Goal: Find specific page/section: Find specific page/section

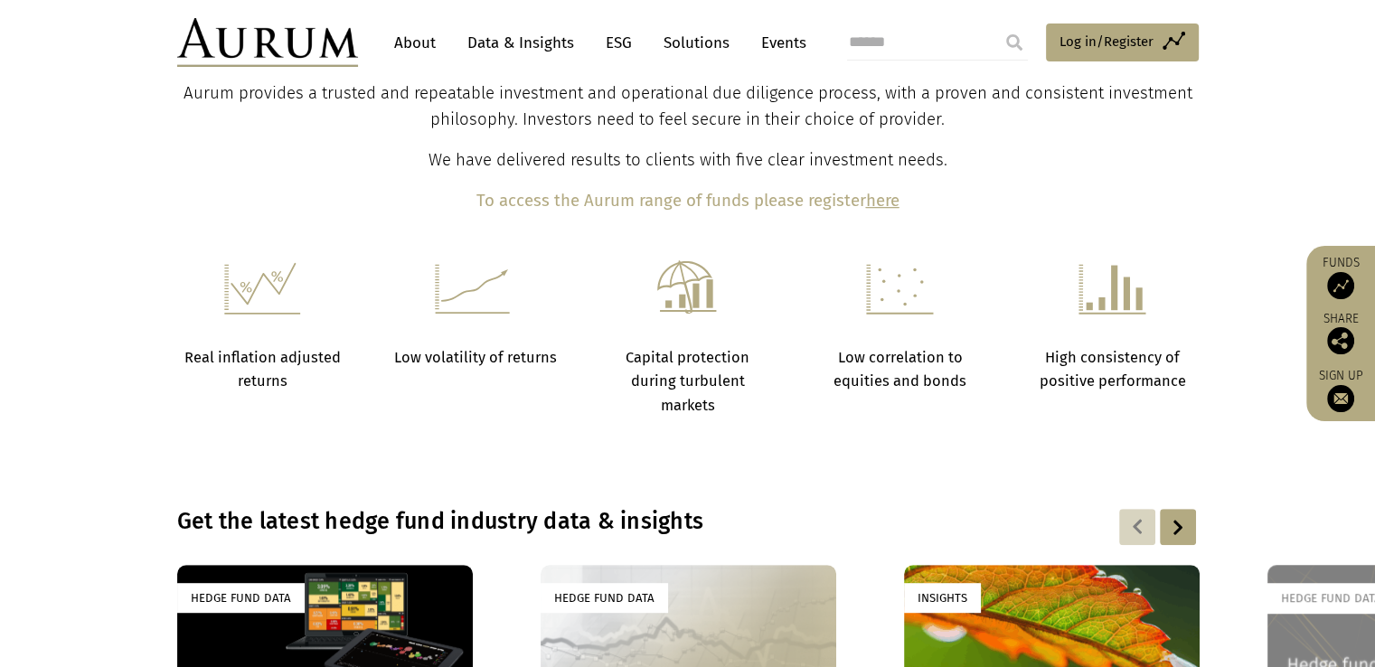
scroll to position [650, 0]
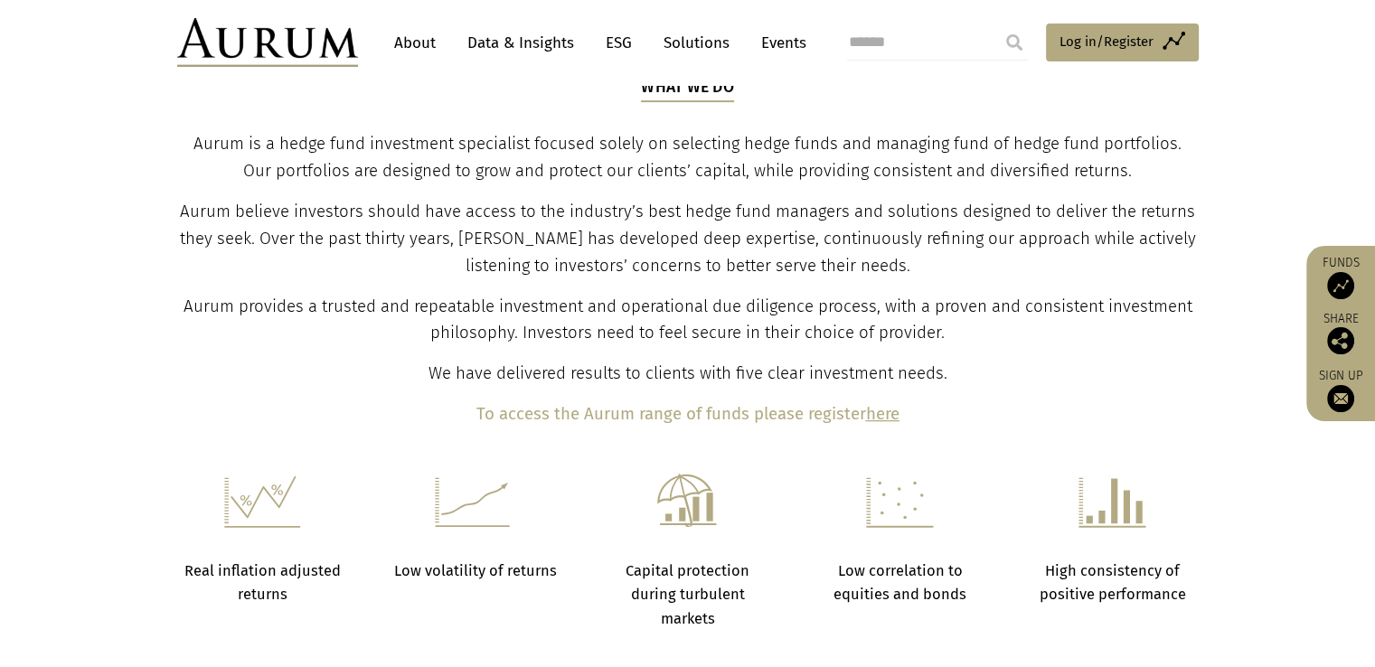
click at [1342, 282] on img at bounding box center [1340, 285] width 27 height 27
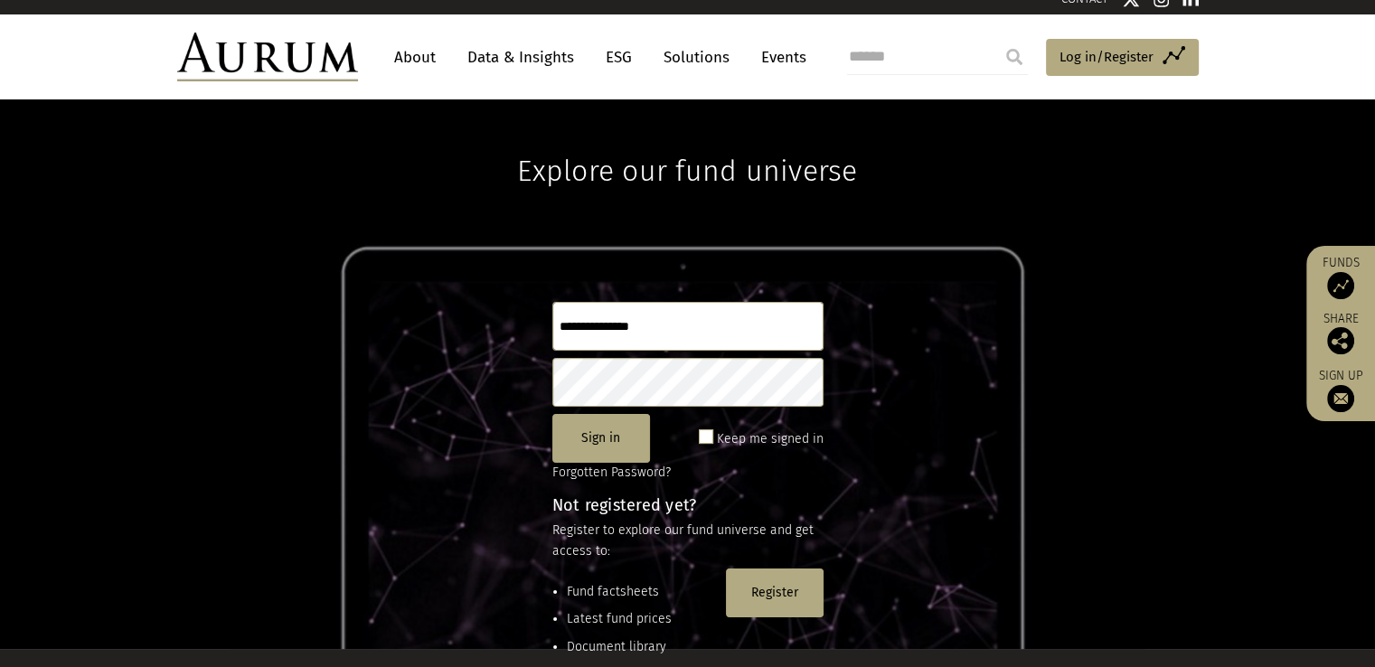
scroll to position [10, 0]
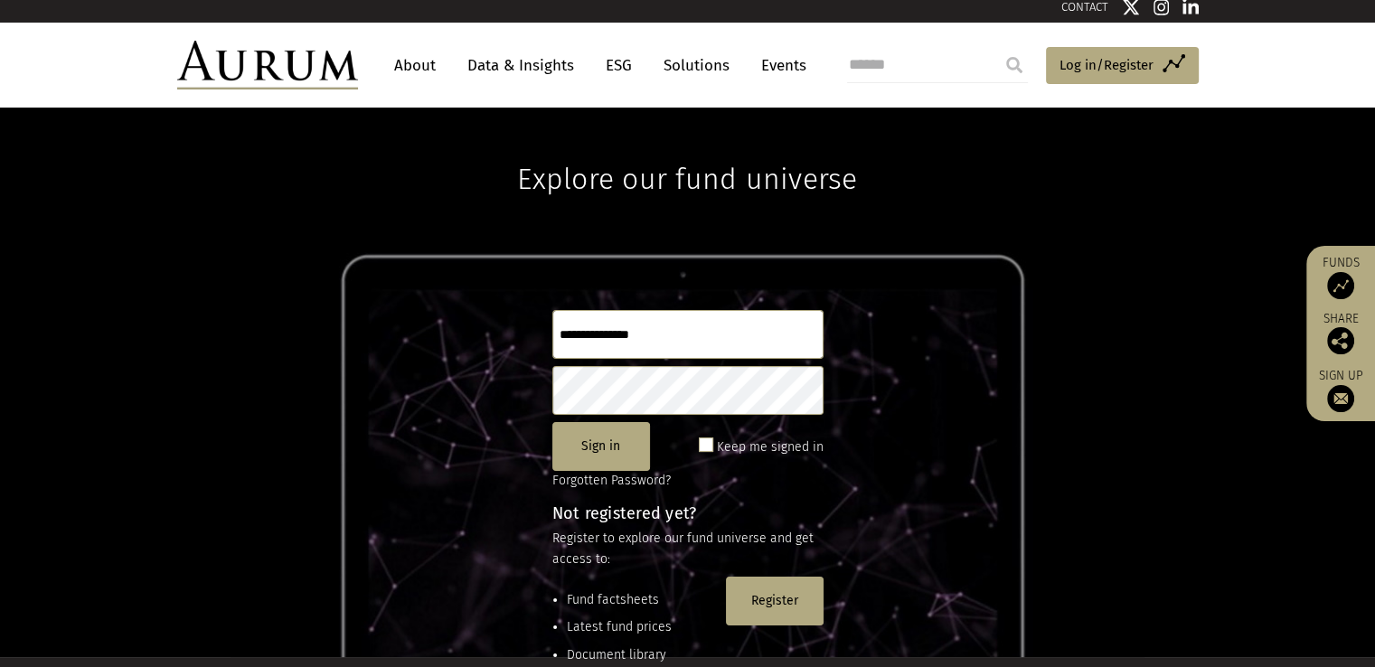
click at [707, 63] on link "Solutions" at bounding box center [697, 65] width 84 height 33
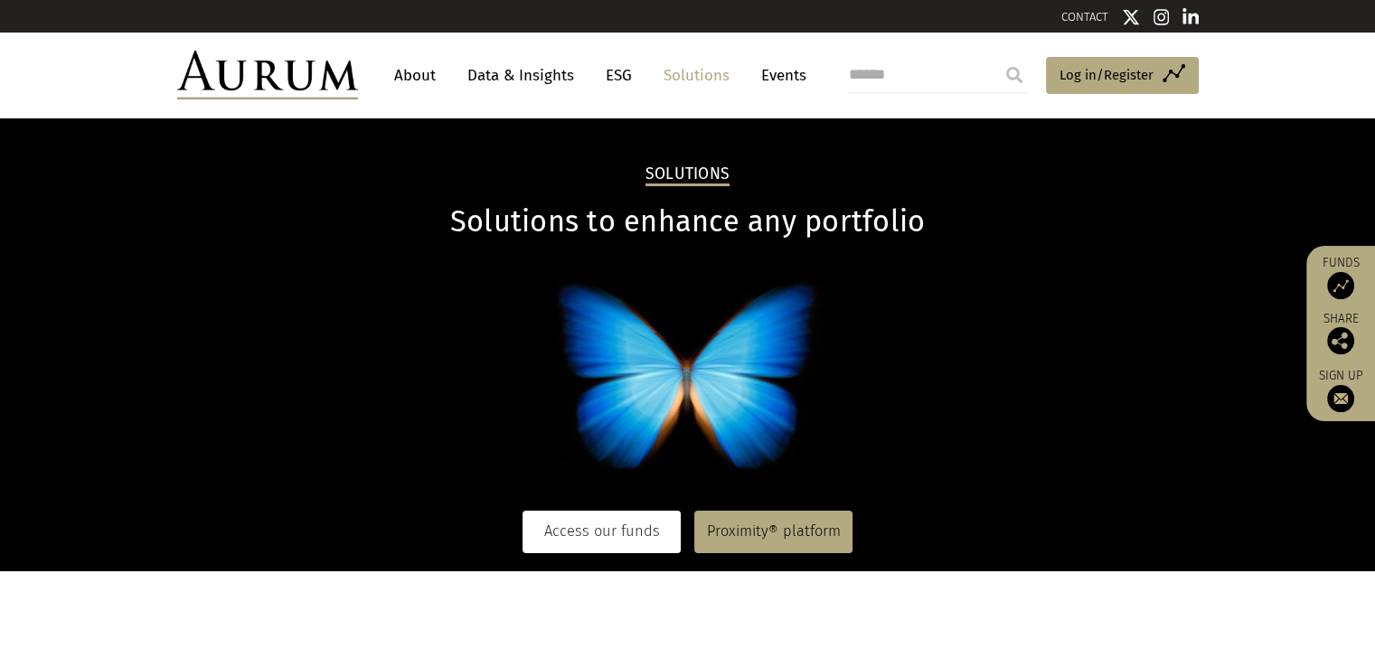
click at [614, 518] on link "Access our funds" at bounding box center [602, 532] width 158 height 42
